Goal: Task Accomplishment & Management: Complete application form

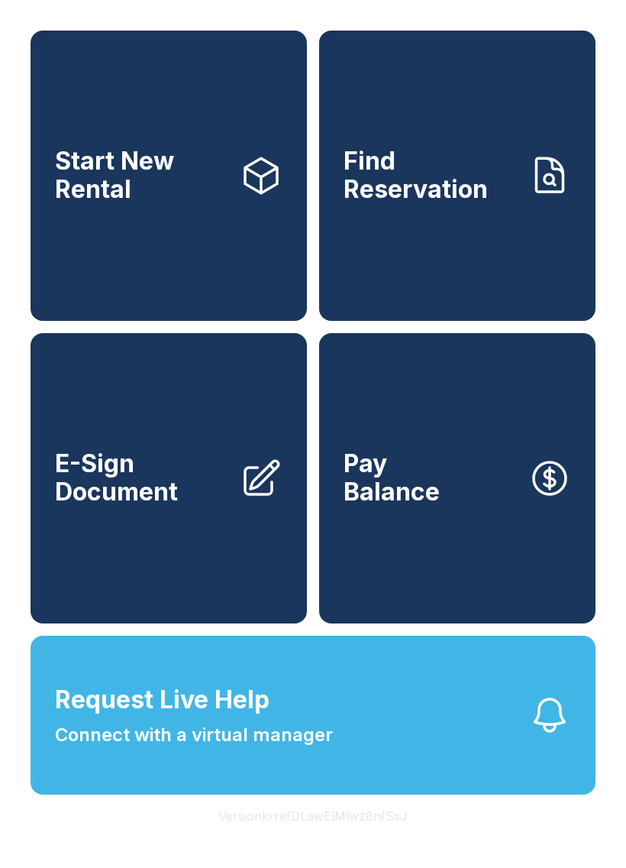
click at [532, 274] on link "Find Reservation" at bounding box center [457, 176] width 276 height 290
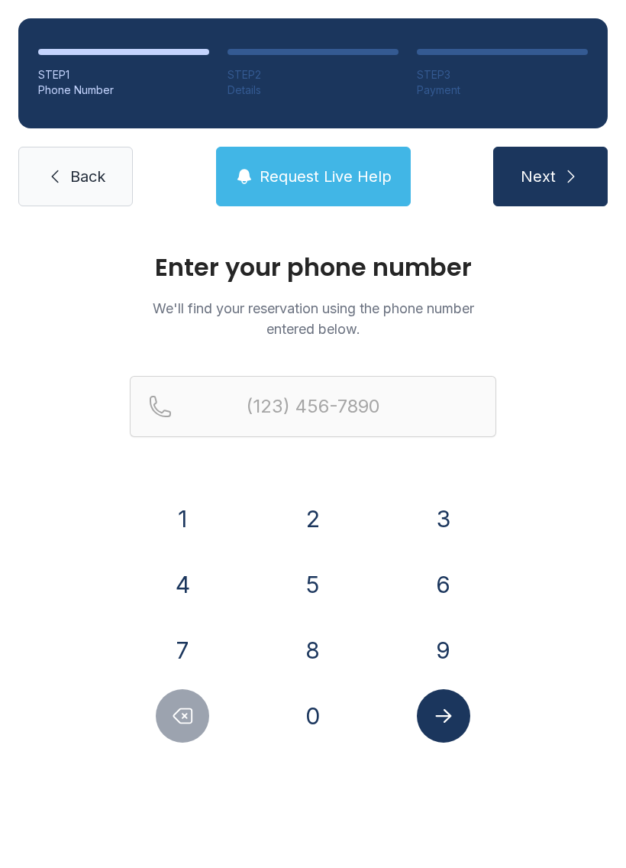
click at [199, 641] on button "7" at bounding box center [182, 649] width 53 height 53
click at [338, 518] on button "2" at bounding box center [312, 518] width 53 height 53
click at [324, 709] on button "0" at bounding box center [312, 715] width 53 height 53
click at [436, 648] on button "9" at bounding box center [443, 649] width 53 height 53
click at [323, 642] on button "8" at bounding box center [312, 649] width 53 height 53
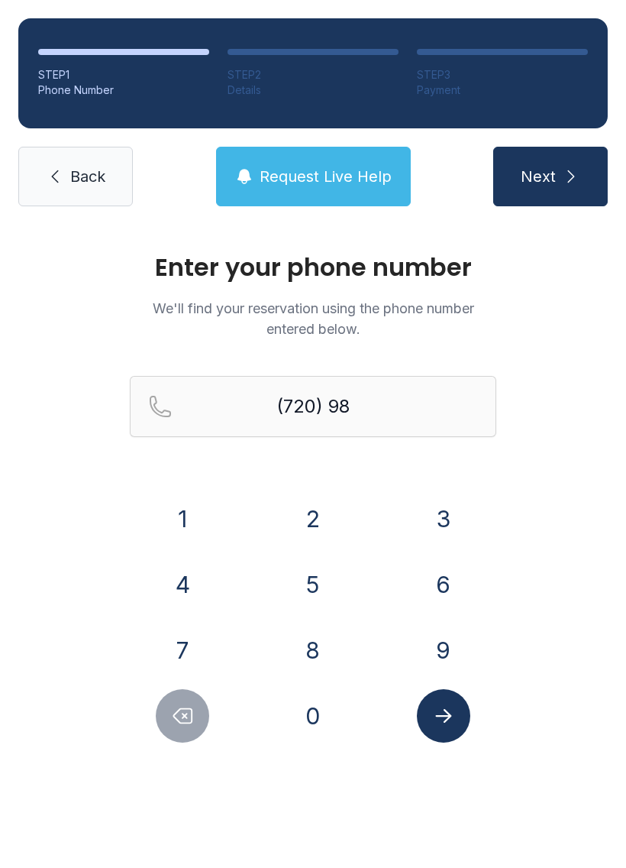
click at [194, 596] on button "4" at bounding box center [182, 583] width 53 height 53
click at [315, 652] on button "8" at bounding box center [312, 649] width 53 height 53
click at [189, 592] on button "4" at bounding box center [182, 583] width 53 height 53
click at [327, 520] on button "2" at bounding box center [312, 518] width 53 height 53
click at [334, 580] on button "5" at bounding box center [312, 583] width 53 height 53
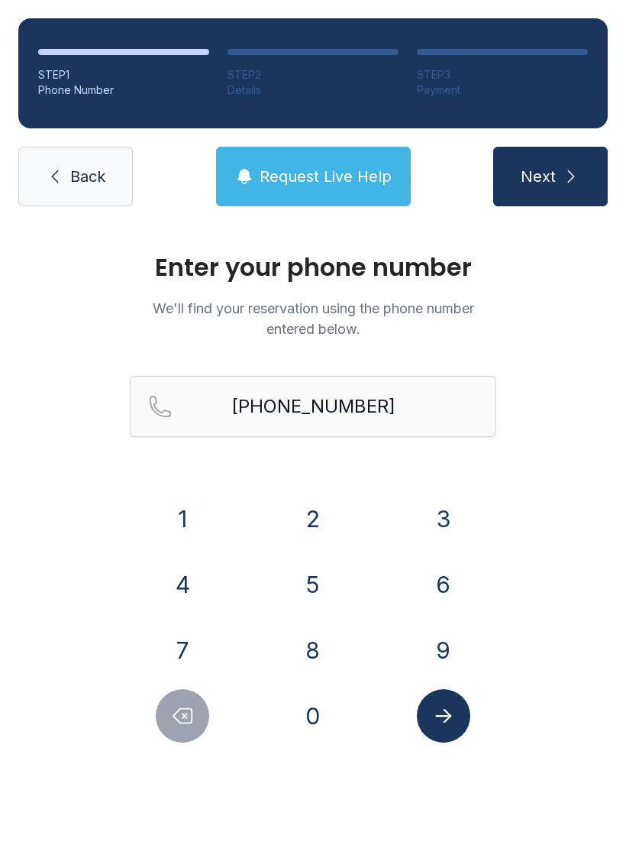
click at [451, 717] on icon "Submit lookup form" at bounding box center [443, 715] width 23 height 23
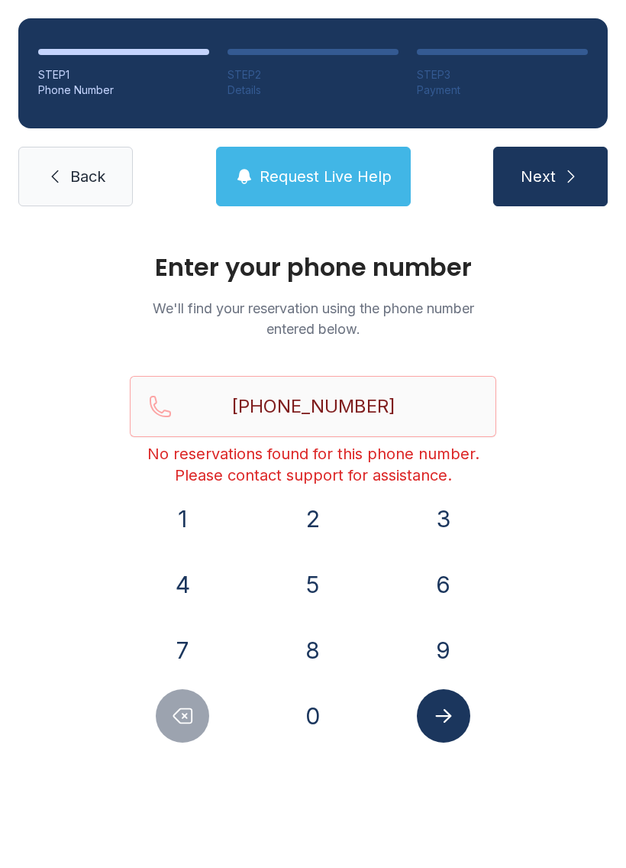
click at [186, 725] on icon "Delete number" at bounding box center [182, 715] width 23 height 23
click at [185, 724] on icon "Delete number" at bounding box center [182, 715] width 23 height 23
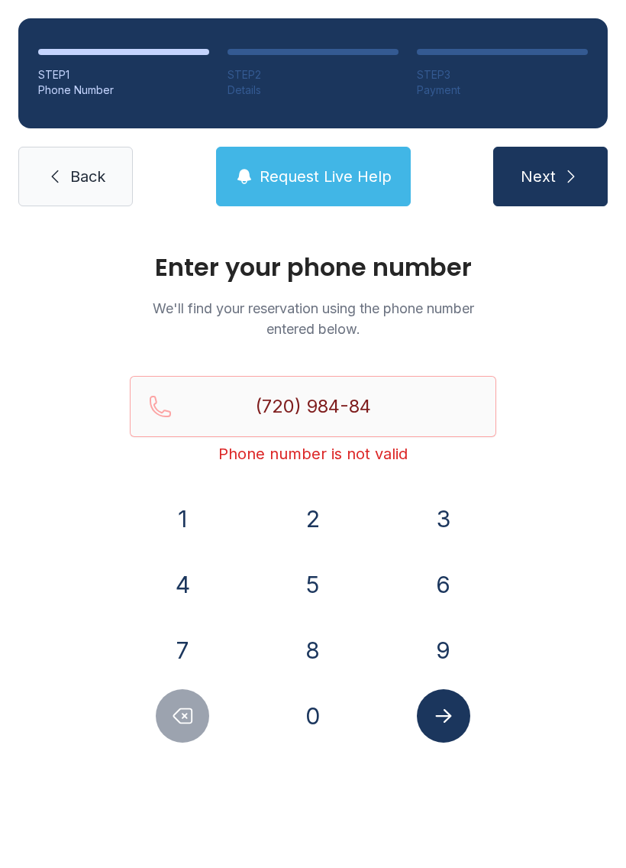
click at [198, 723] on button "Delete number" at bounding box center [182, 715] width 53 height 53
click at [197, 723] on button "Delete number" at bounding box center [182, 715] width 53 height 53
click at [196, 718] on button "Delete number" at bounding box center [182, 715] width 53 height 53
click at [186, 730] on button "Delete number" at bounding box center [182, 715] width 53 height 53
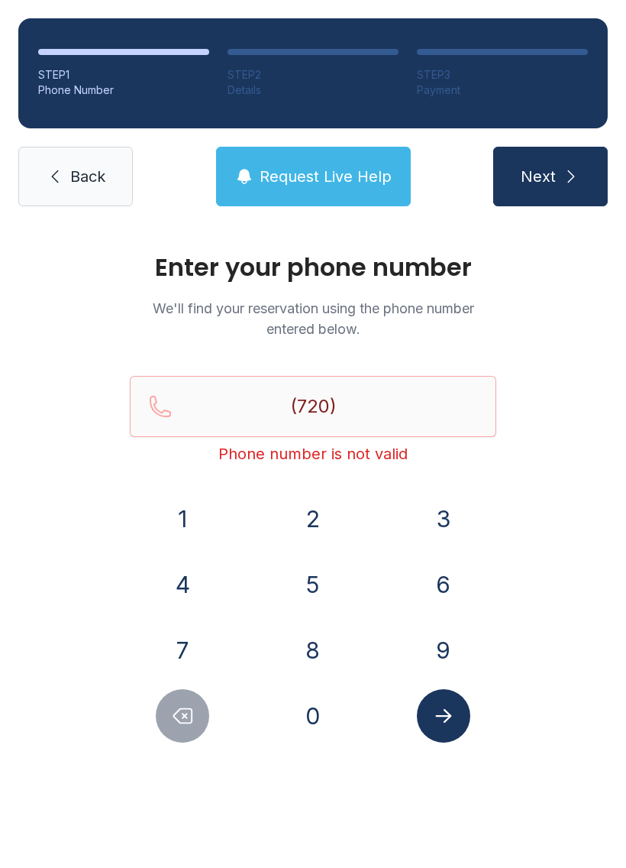
click at [186, 729] on button "Delete number" at bounding box center [182, 715] width 53 height 53
click at [203, 725] on button "Delete number" at bounding box center [182, 715] width 53 height 53
type input "(7"
click at [202, 725] on button "Delete number" at bounding box center [182, 715] width 53 height 53
click at [207, 721] on button "Delete number" at bounding box center [182, 715] width 53 height 53
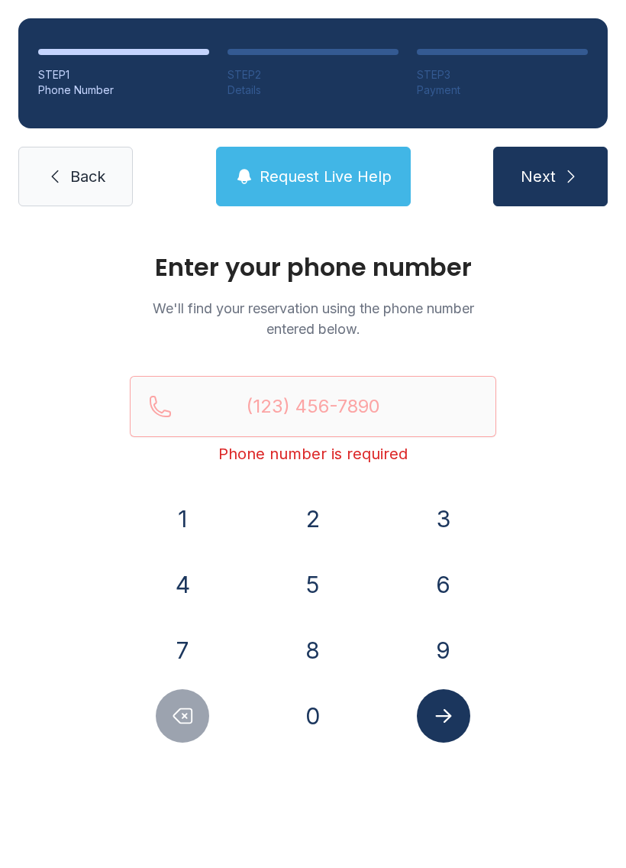
click at [563, 163] on button "Next" at bounding box center [550, 177] width 115 height 60
click at [552, 176] on span "Next" at bounding box center [538, 176] width 35 height 21
type input "("
click at [531, 511] on div "Enter your phone number We'll find your reservation using the phone number ente…" at bounding box center [313, 514] width 626 height 579
click at [189, 654] on button "7" at bounding box center [182, 649] width 53 height 53
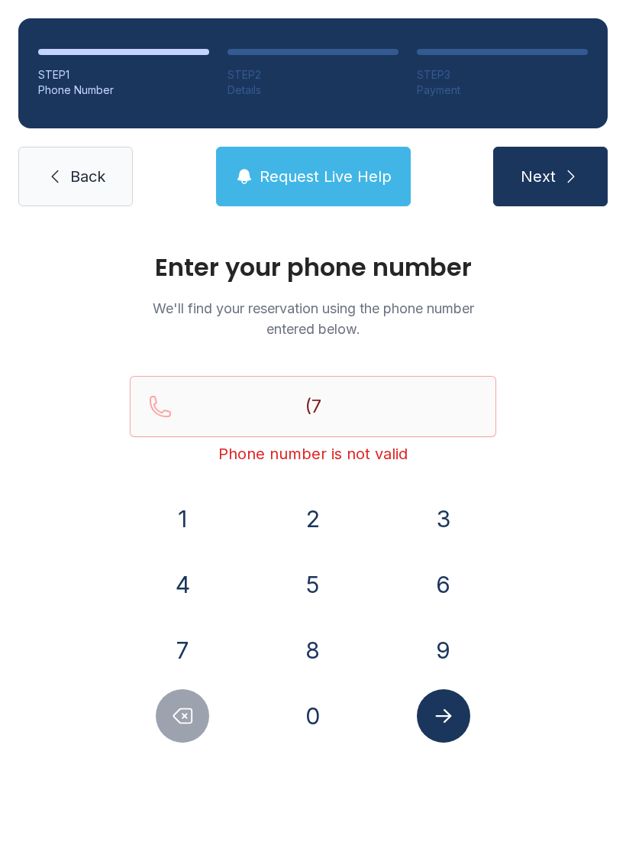
click at [307, 533] on button "2" at bounding box center [312, 518] width 53 height 53
click at [316, 701] on button "0" at bounding box center [312, 715] width 53 height 53
click at [441, 650] on button "9" at bounding box center [443, 649] width 53 height 53
click at [318, 657] on button "8" at bounding box center [312, 649] width 53 height 53
click at [189, 579] on button "4" at bounding box center [182, 583] width 53 height 53
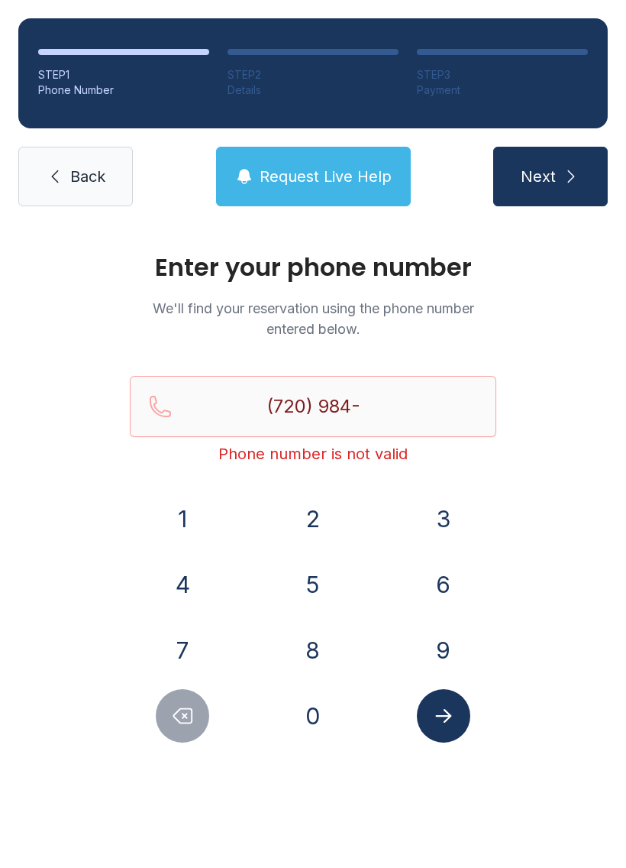
click at [325, 646] on button "8" at bounding box center [312, 649] width 53 height 53
click at [189, 583] on button "4" at bounding box center [182, 583] width 53 height 53
click at [325, 520] on button "2" at bounding box center [312, 518] width 53 height 53
click at [328, 583] on button "5" at bounding box center [312, 583] width 53 height 53
type input "[PHONE_NUMBER]"
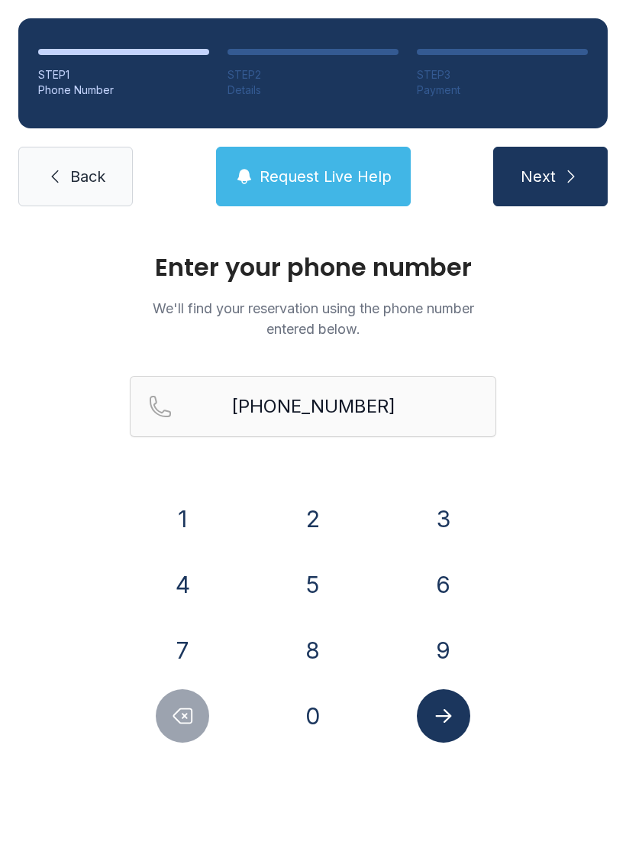
click at [454, 703] on button "Submit lookup form" at bounding box center [443, 715] width 53 height 53
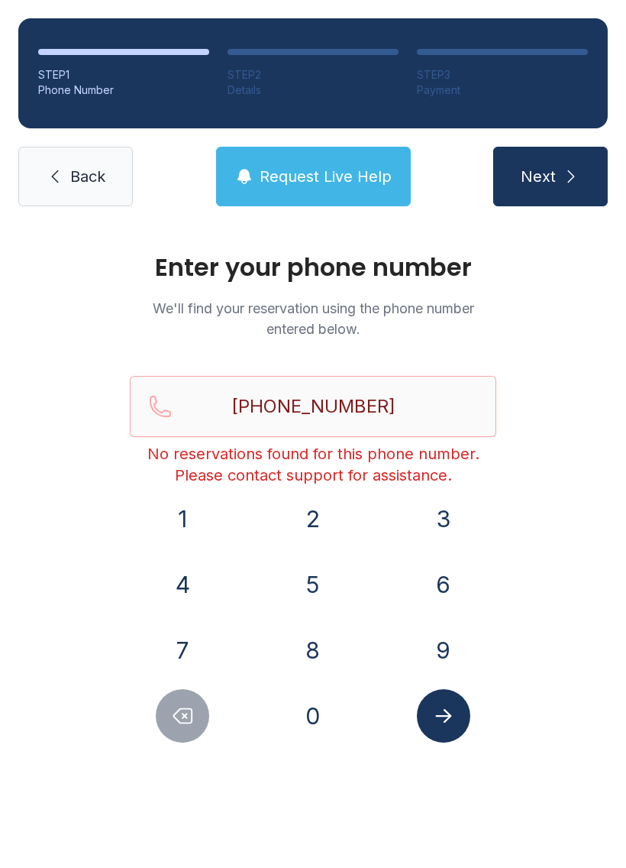
click at [89, 189] on link "Back" at bounding box center [75, 177] width 115 height 60
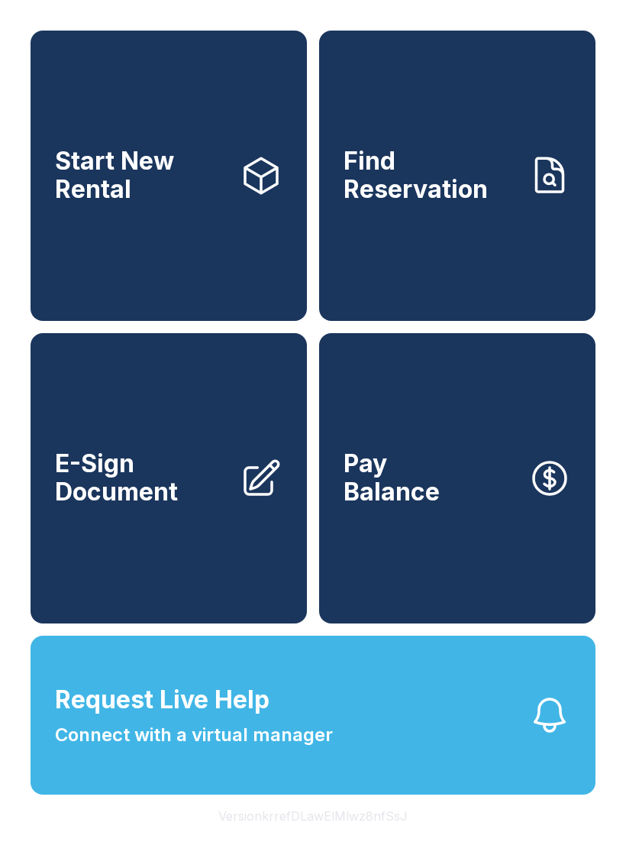
click at [205, 506] on span "E-Sign Document" at bounding box center [141, 478] width 173 height 56
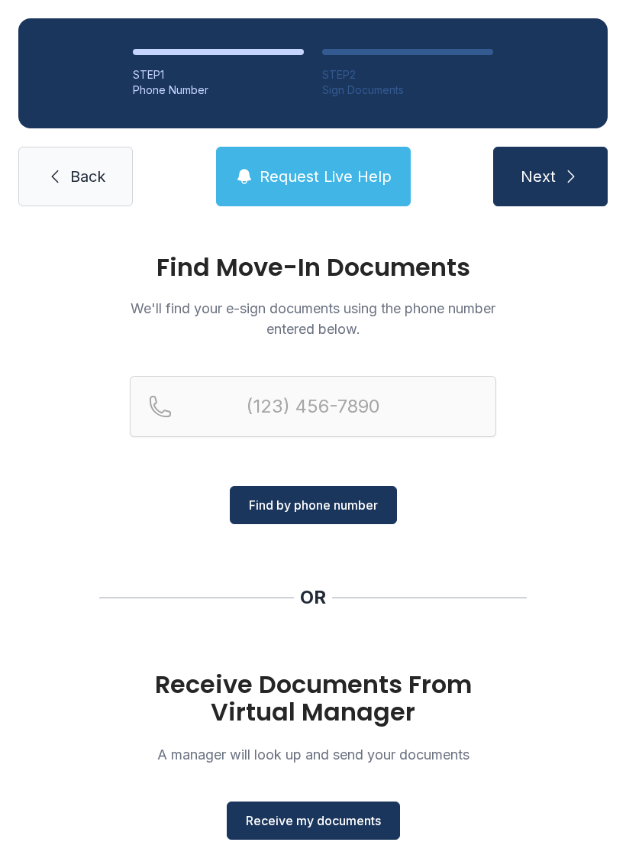
click at [78, 176] on span "Back" at bounding box center [87, 176] width 35 height 21
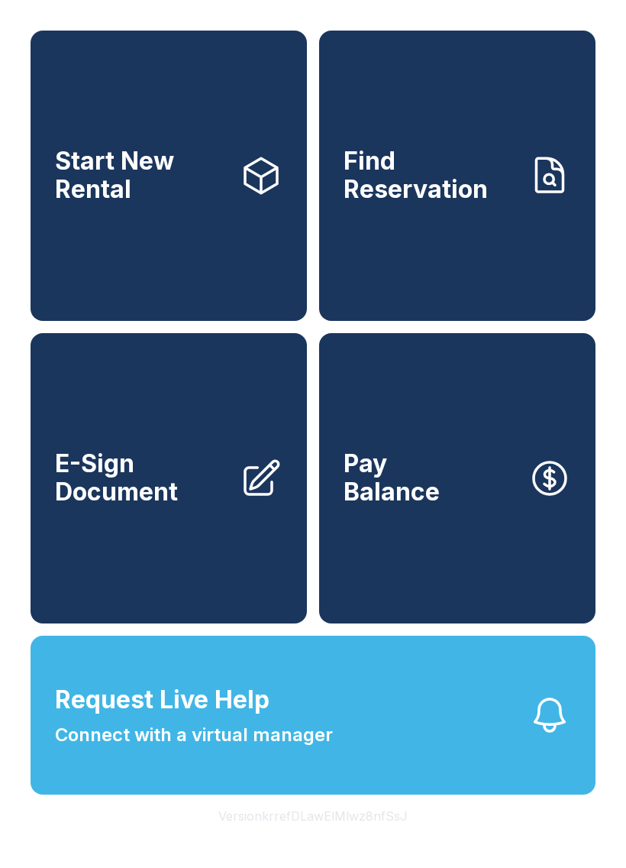
click at [454, 564] on button "Pay Balance" at bounding box center [457, 478] width 276 height 290
click at [114, 439] on link "E-Sign Document" at bounding box center [169, 478] width 276 height 290
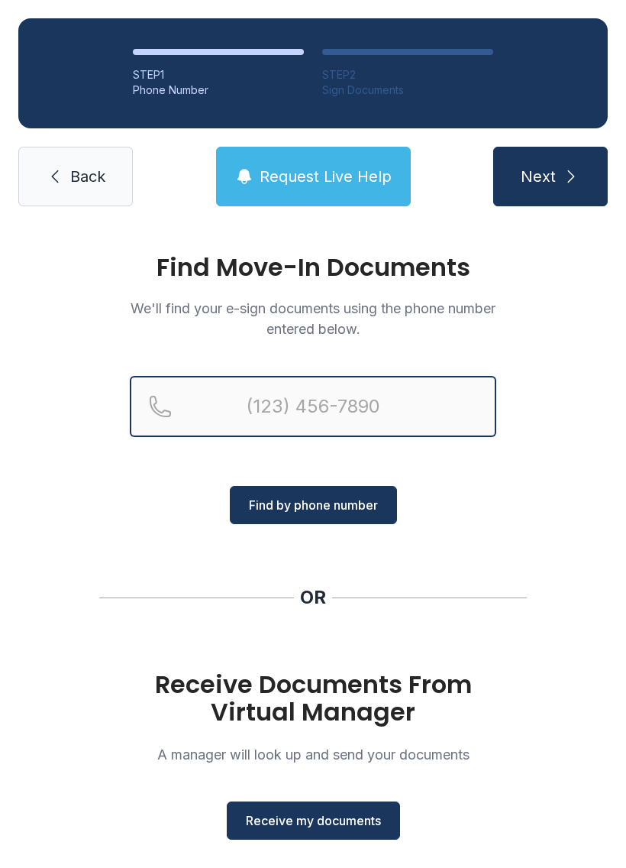
click at [428, 383] on input "Reservation phone number" at bounding box center [313, 406] width 367 height 61
type input "[PHONE_NUMBER]"
click at [550, 176] on button "Next" at bounding box center [550, 177] width 115 height 60
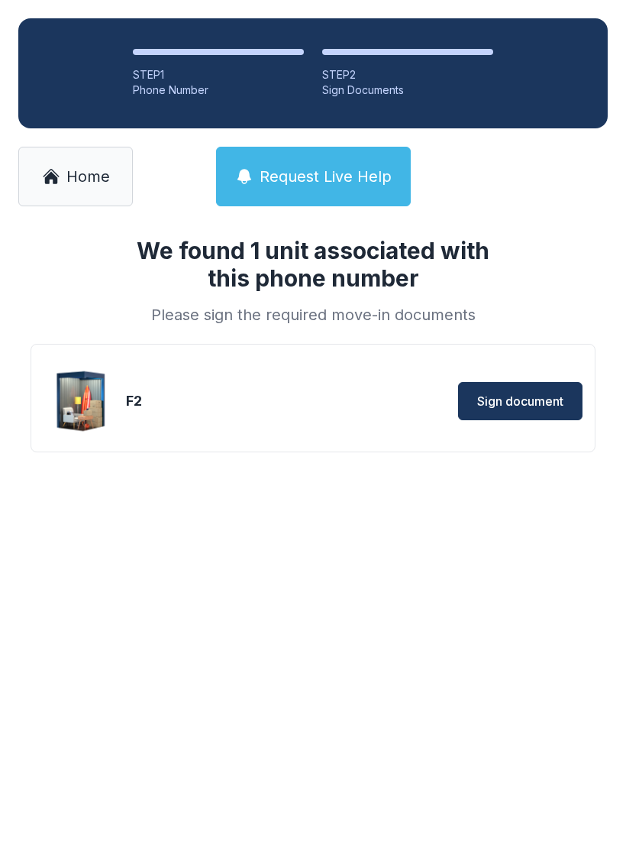
click at [539, 404] on span "Sign document" at bounding box center [520, 401] width 86 height 18
click at [529, 399] on span "Sign document" at bounding box center [520, 401] width 86 height 18
click at [560, 387] on button "Sign document" at bounding box center [520, 401] width 124 height 38
click at [91, 166] on span "Home" at bounding box center [88, 176] width 44 height 21
